Goal: Transaction & Acquisition: Purchase product/service

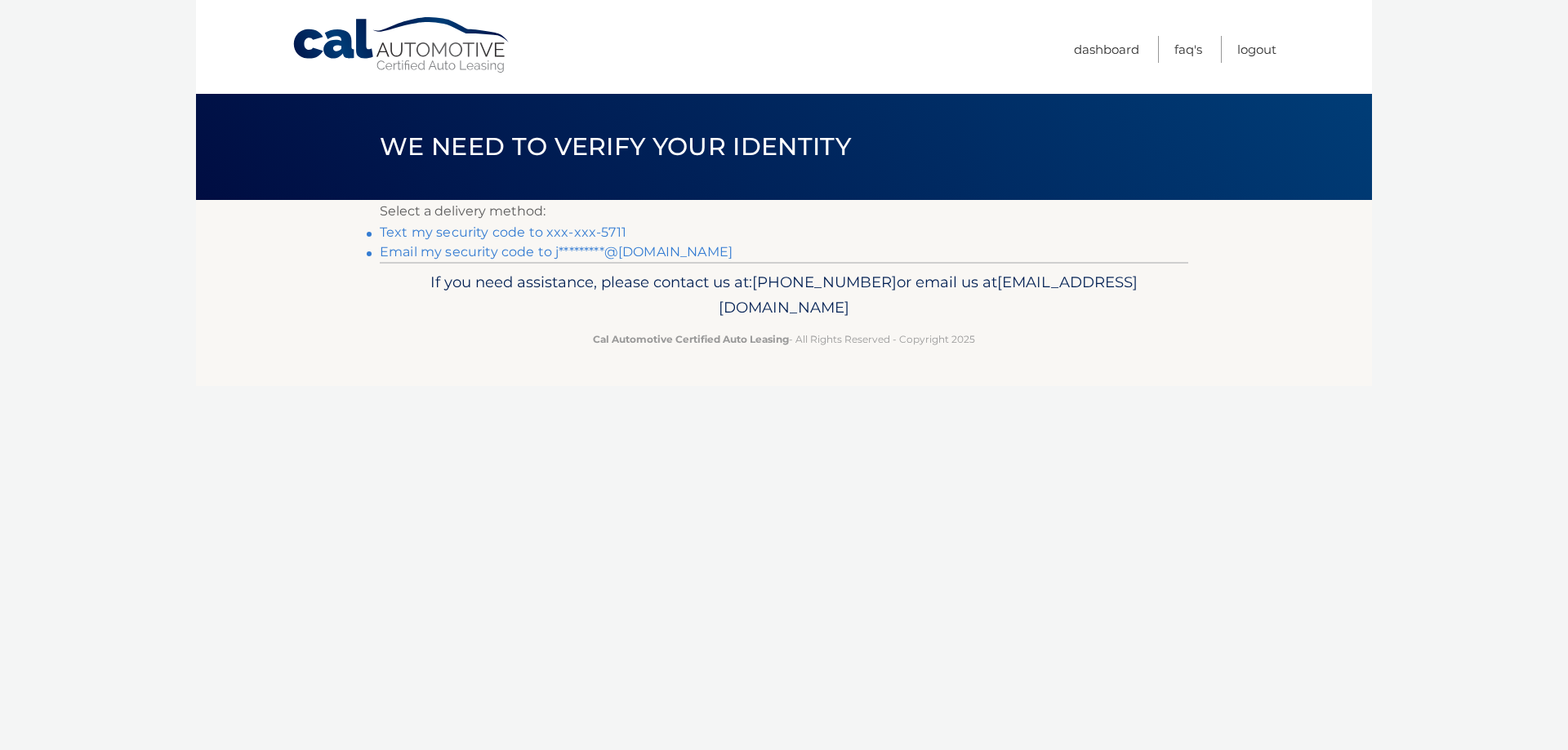
click at [526, 232] on link "Text my security code to xxx-xxx-5711" at bounding box center [503, 232] width 247 height 15
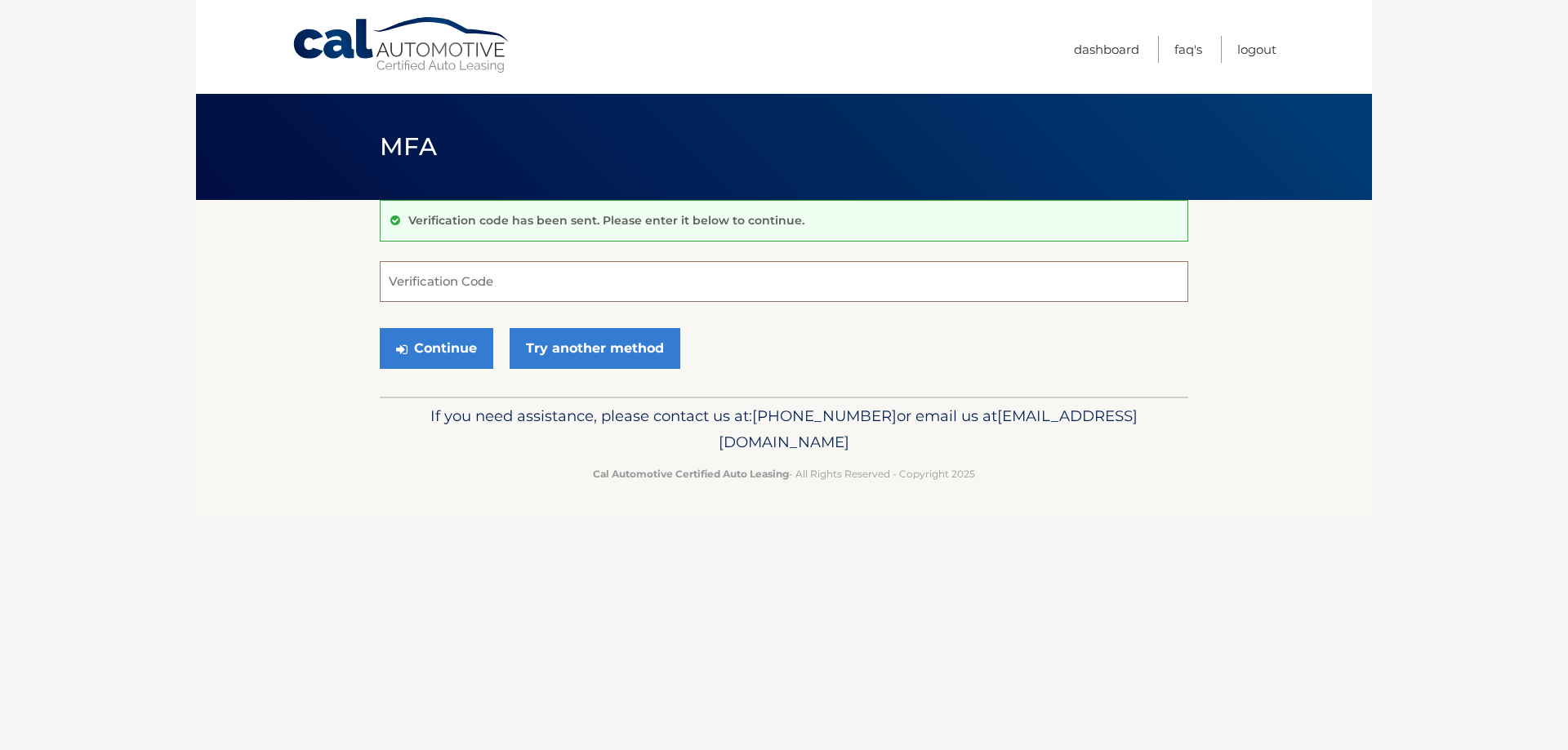
click at [513, 276] on input "Verification Code" at bounding box center [784, 281] width 808 height 41
type input "060863"
click at [460, 349] on button "Continue" at bounding box center [436, 348] width 114 height 41
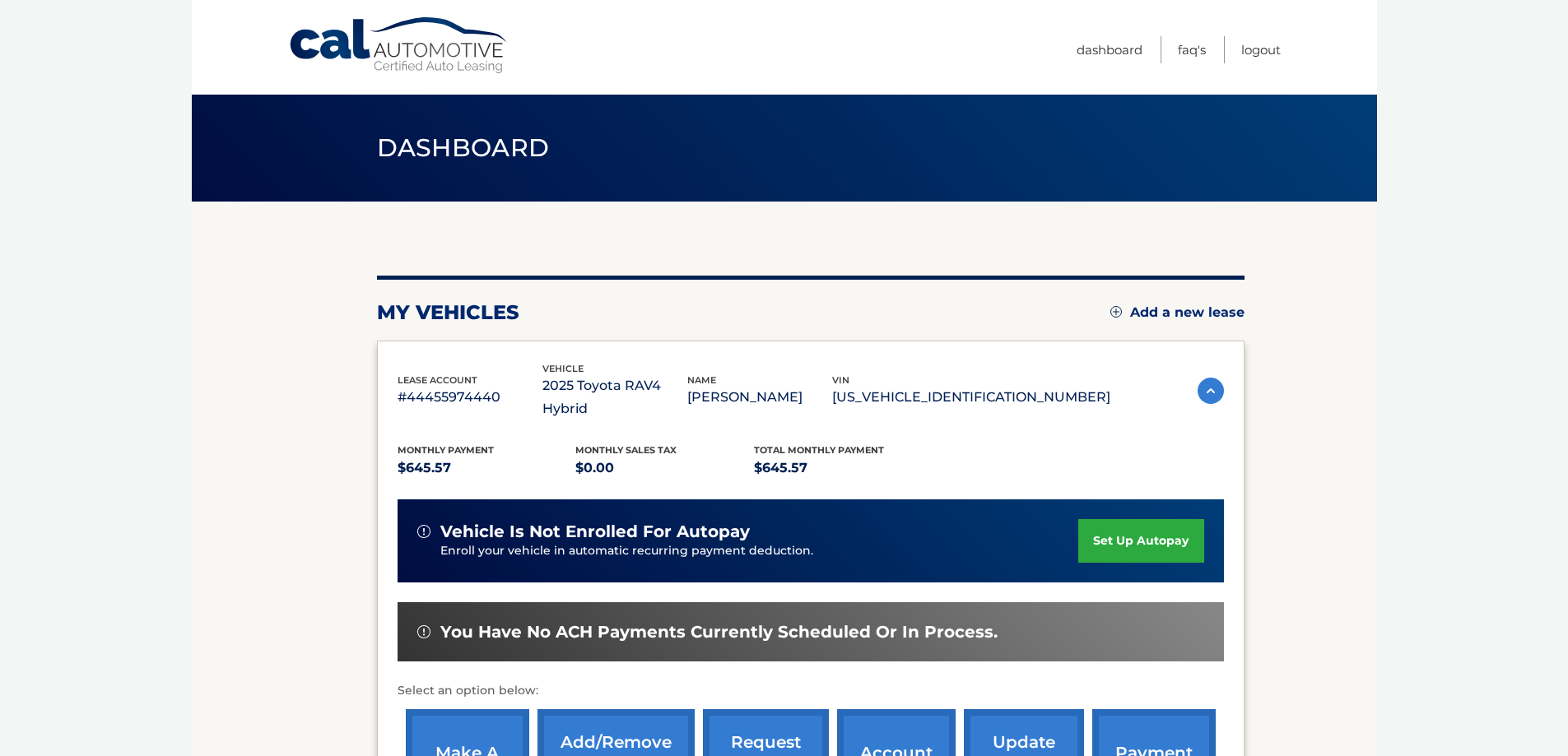
scroll to position [241, 0]
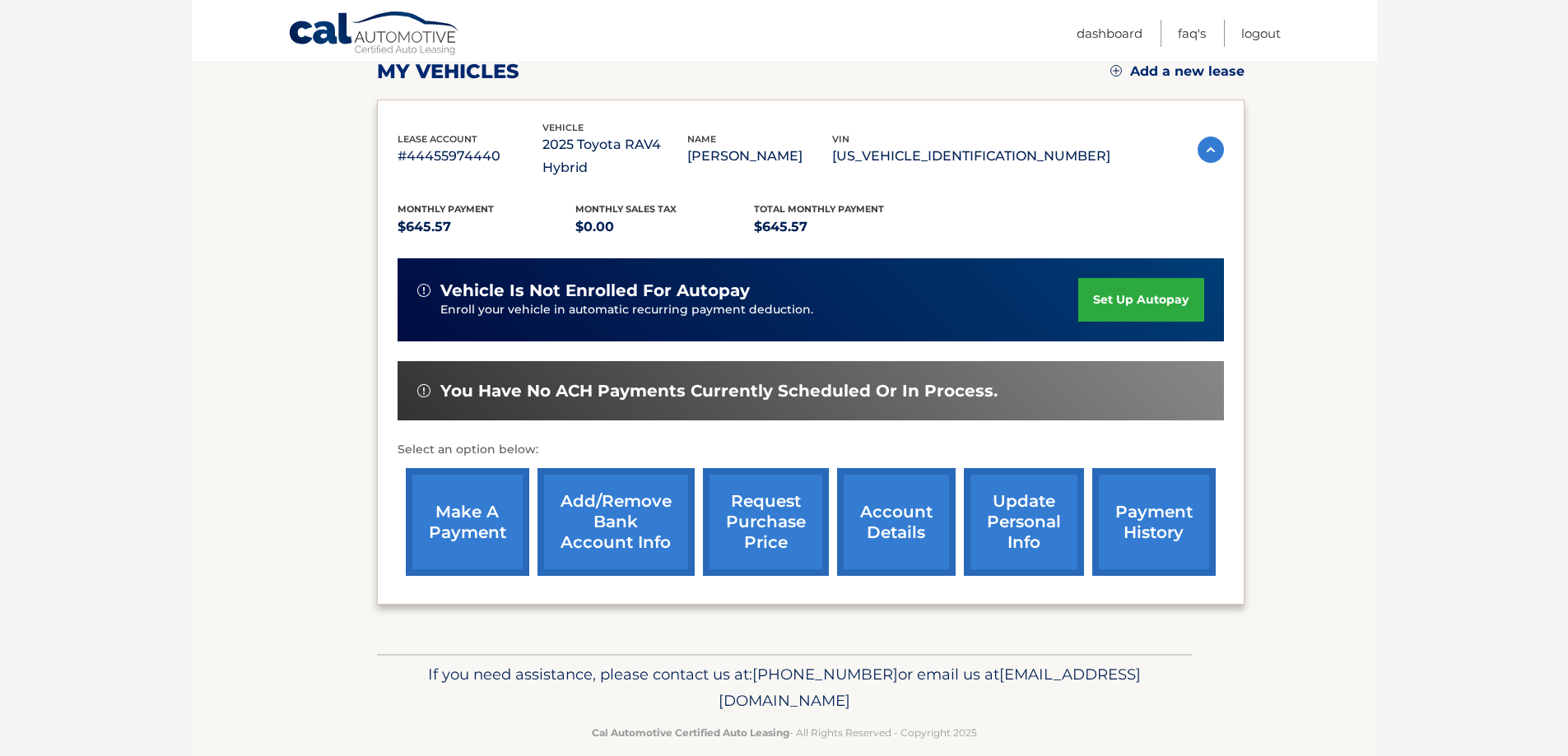
click at [473, 501] on link "make a payment" at bounding box center [468, 523] width 123 height 108
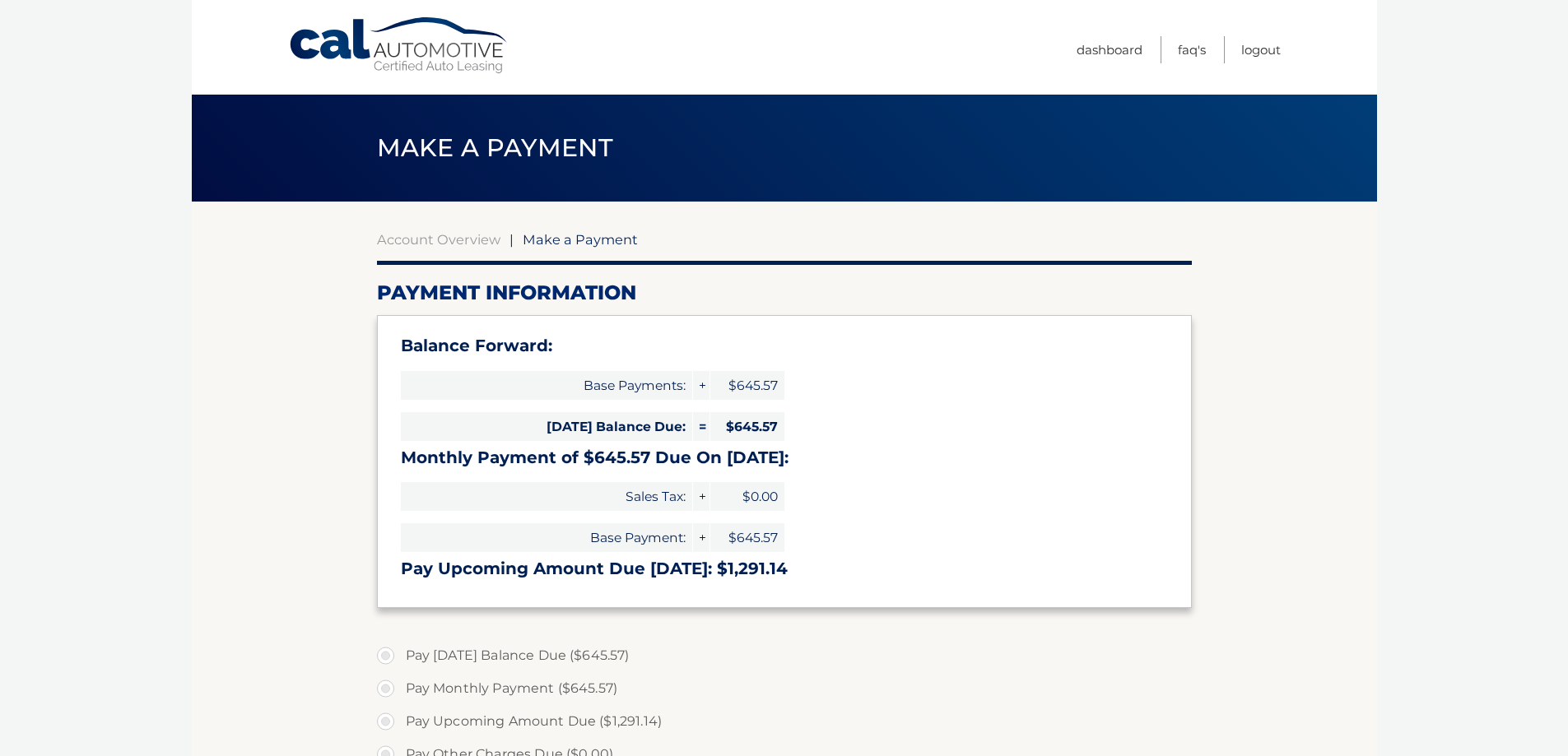
select select "Njc5Y2MyMTUtNzJiNi00MjMzLThhY2MtZjRhYTJhOTEwM2E1"
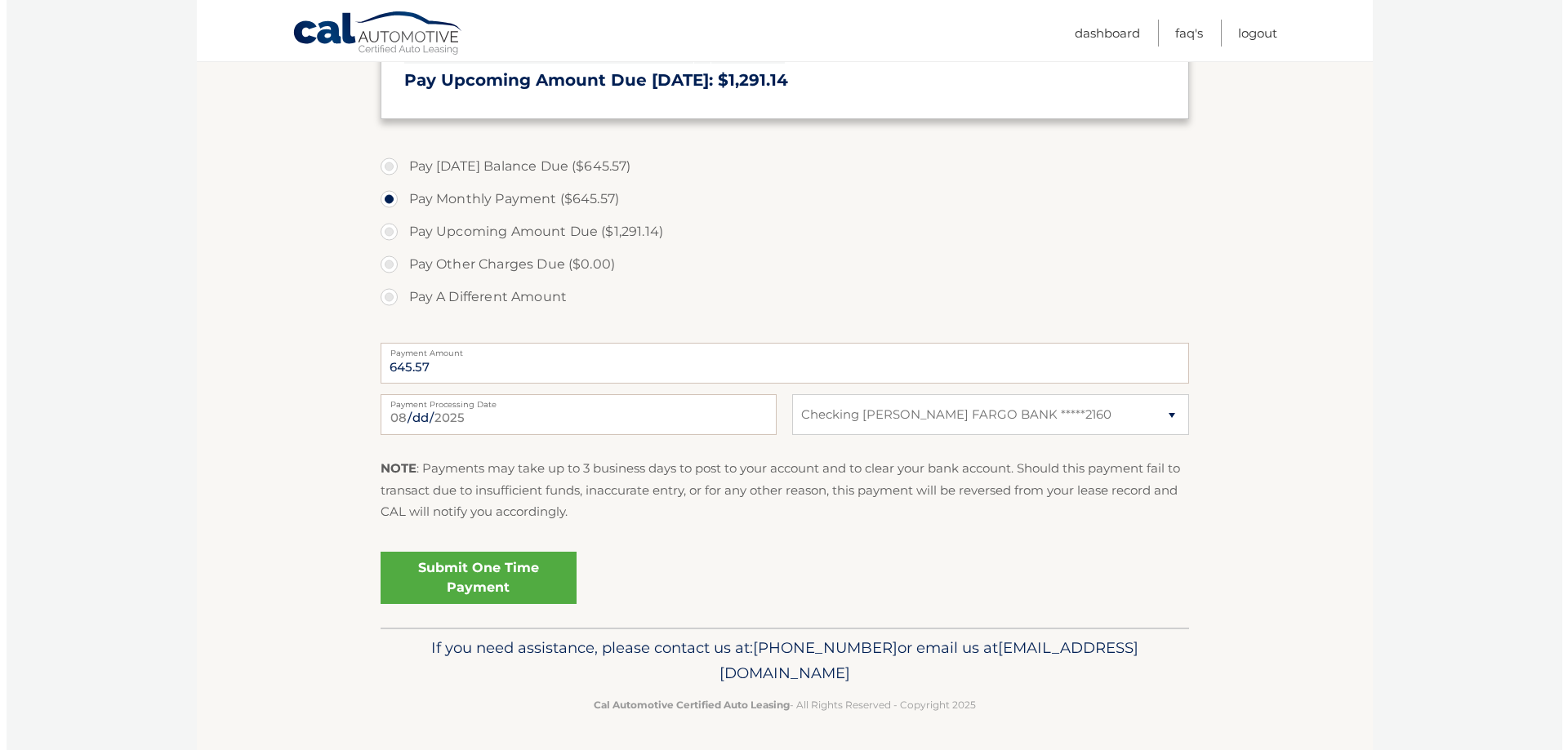
scroll to position [486, 0]
click at [506, 575] on link "Submit One Time Payment" at bounding box center [472, 576] width 196 height 53
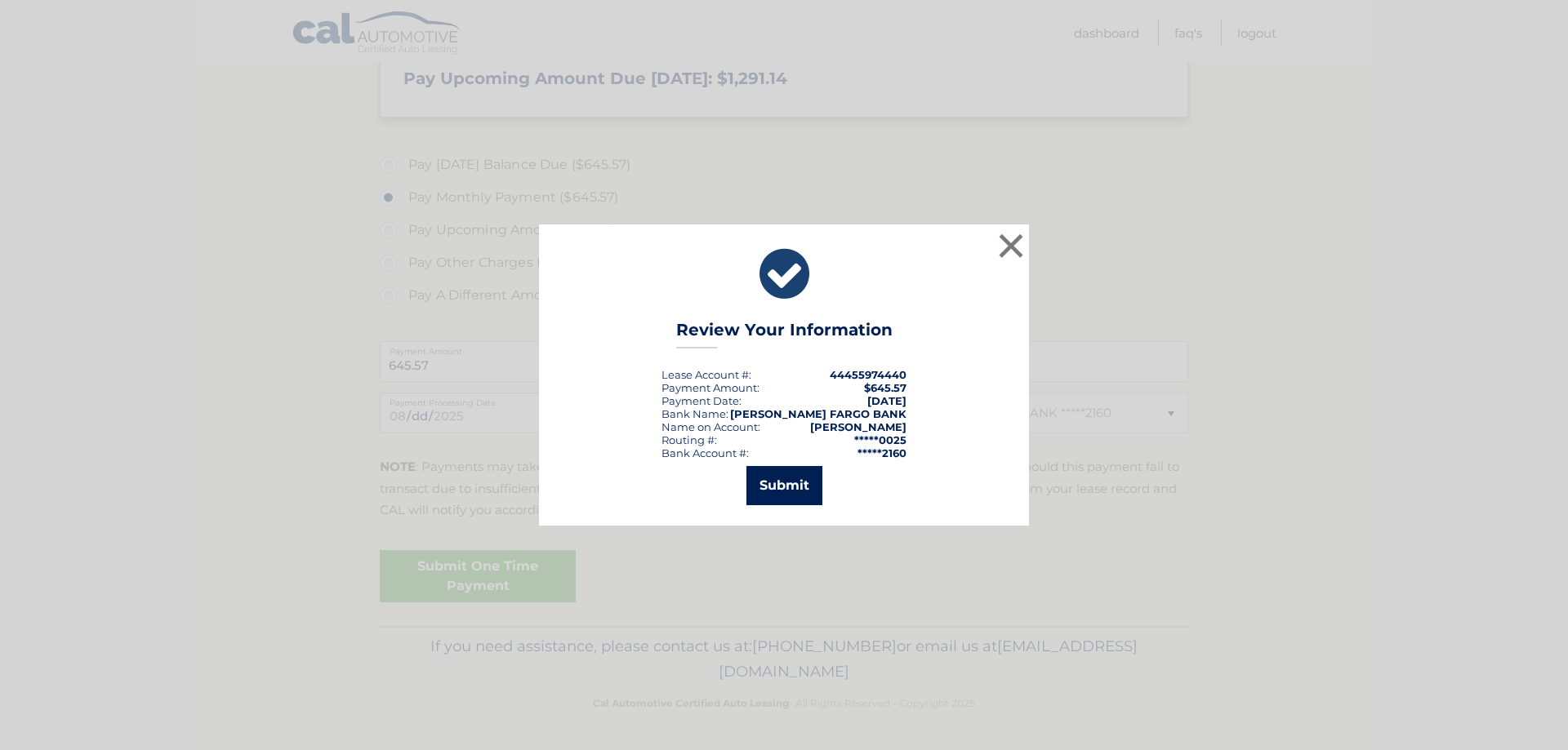
click at [775, 484] on button "Submit" at bounding box center [784, 485] width 76 height 39
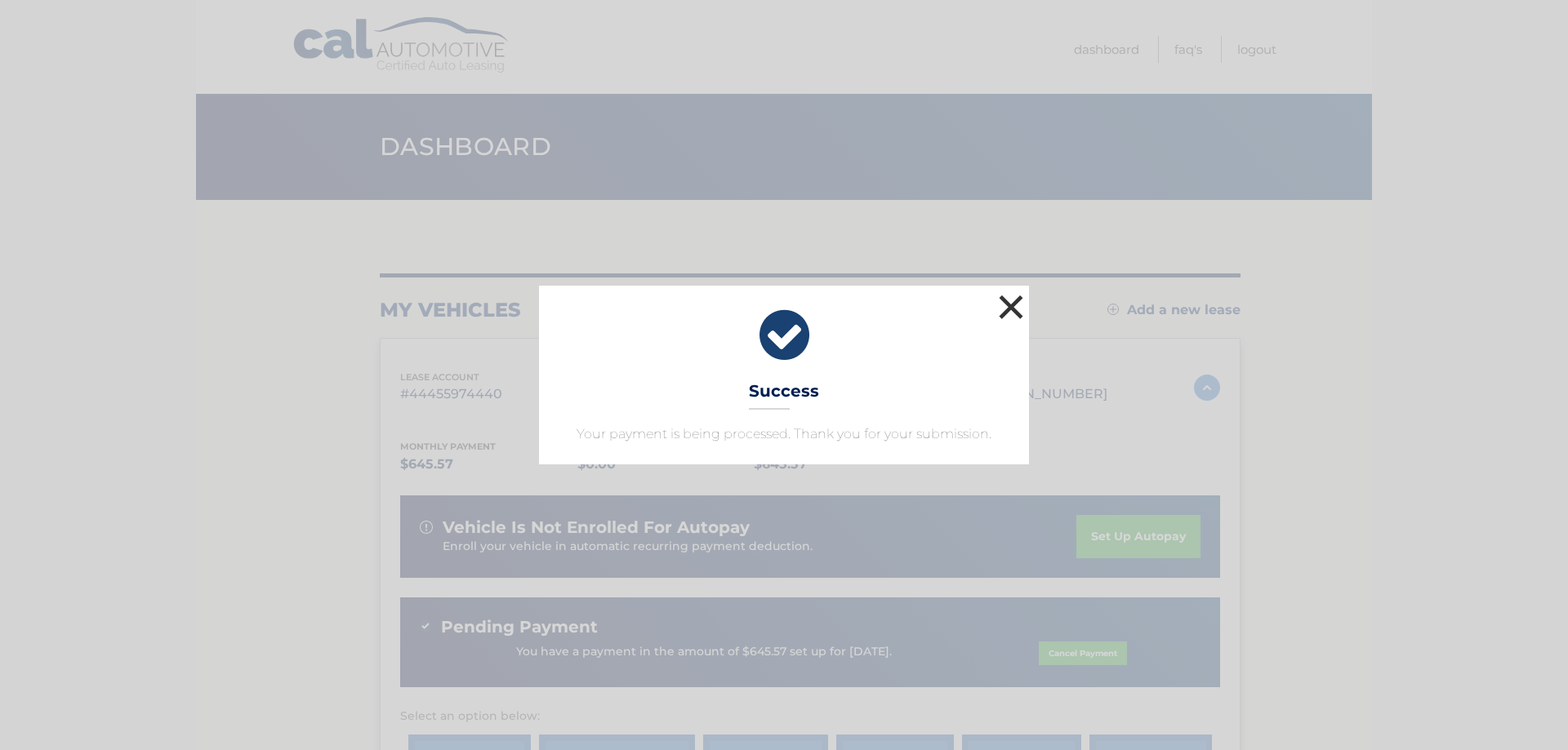
click at [1015, 302] on button "×" at bounding box center [1011, 307] width 33 height 33
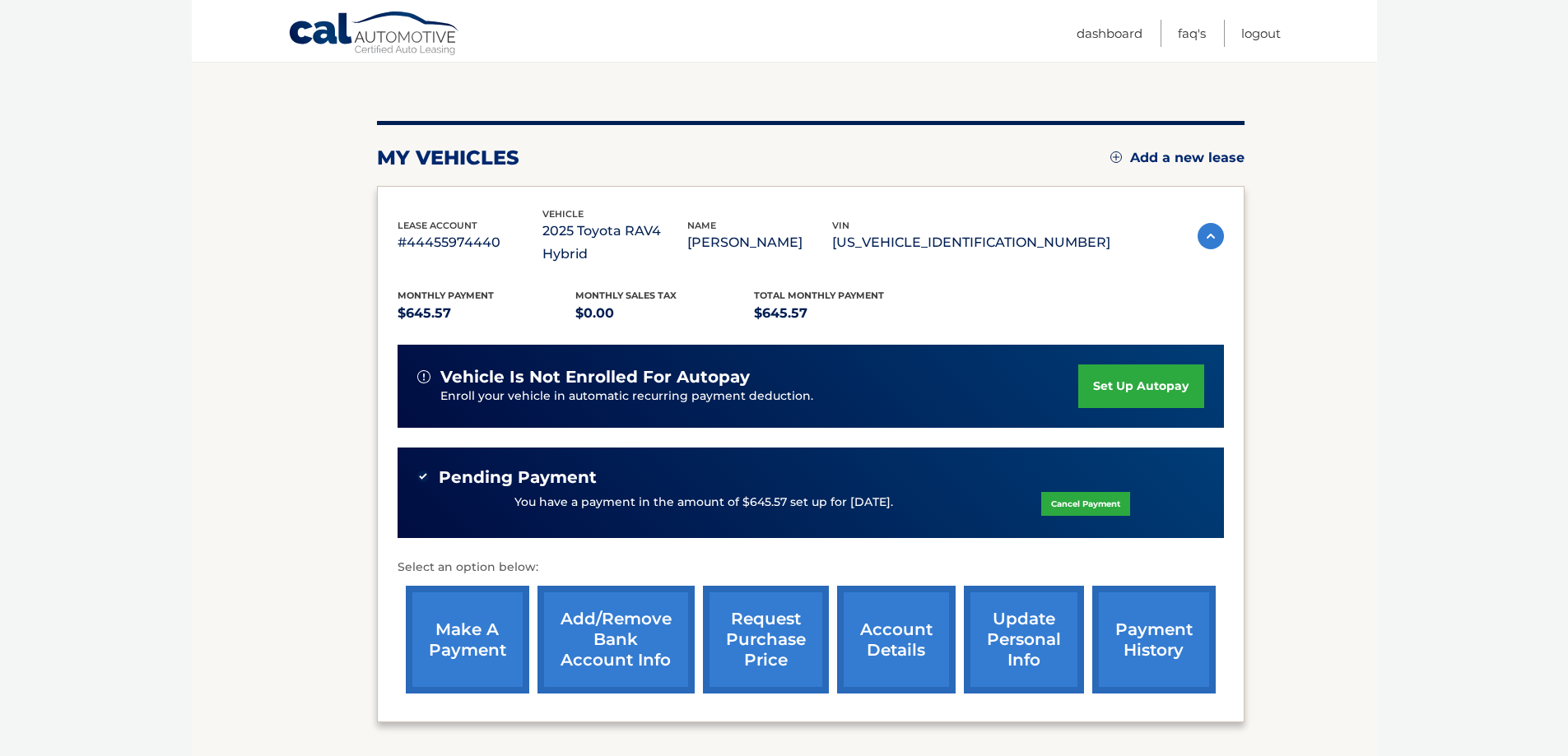
scroll to position [108, 0]
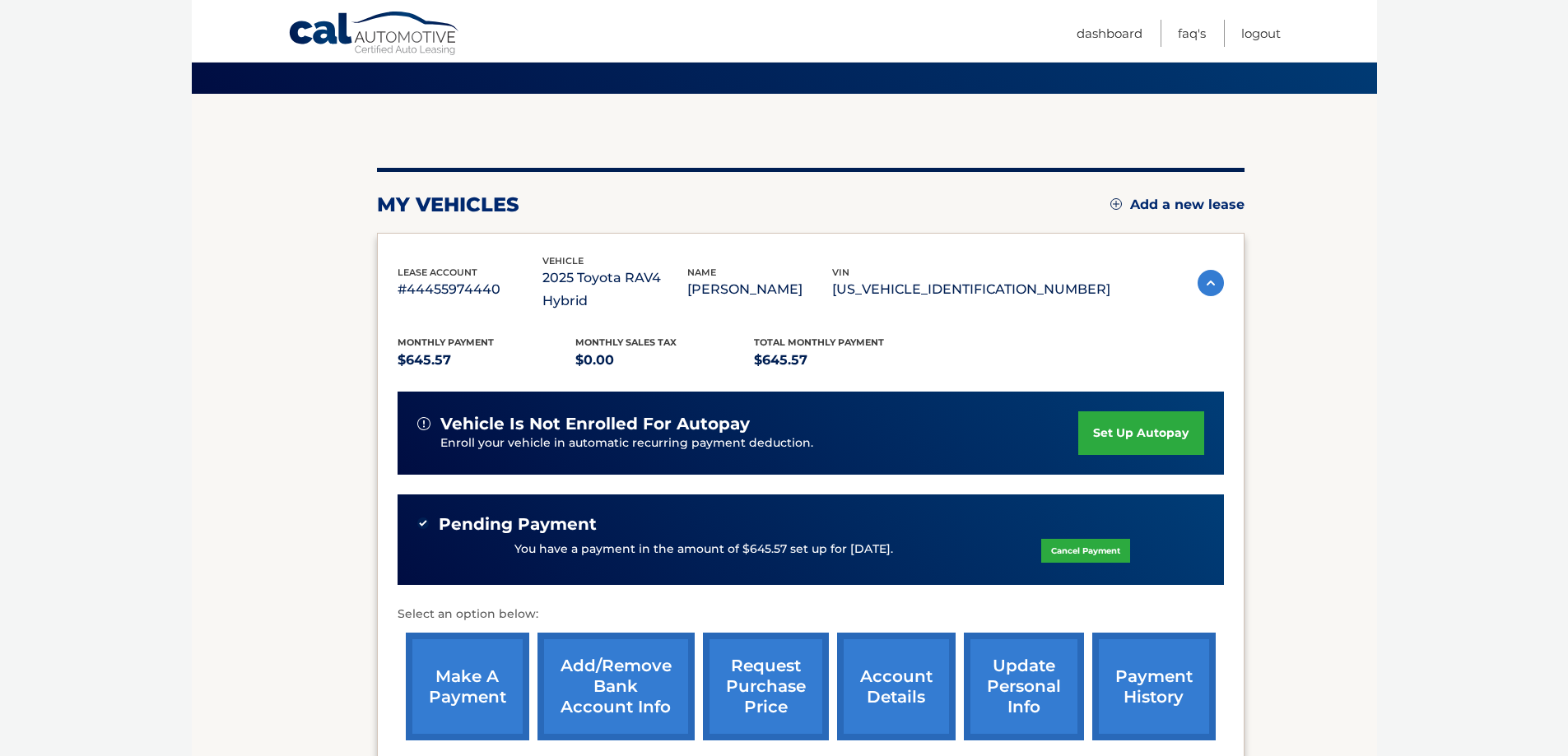
click at [1140, 656] on link "payment history" at bounding box center [1154, 687] width 123 height 108
